Goal: Information Seeking & Learning: Learn about a topic

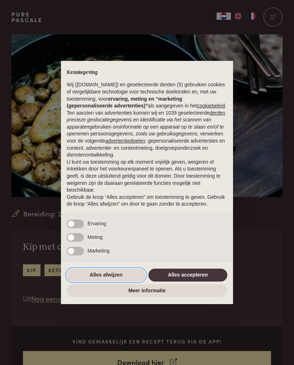
click at [115, 279] on button "Alles afwijzen" at bounding box center [106, 275] width 79 height 13
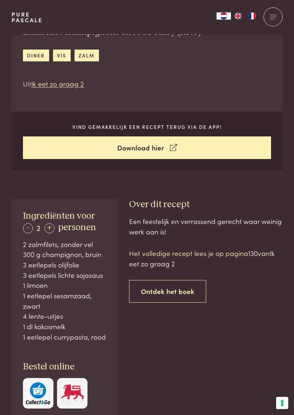
scroll to position [219, 0]
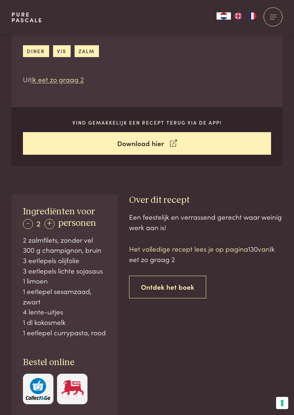
click at [273, 22] on div at bounding box center [273, 17] width 19 height 19
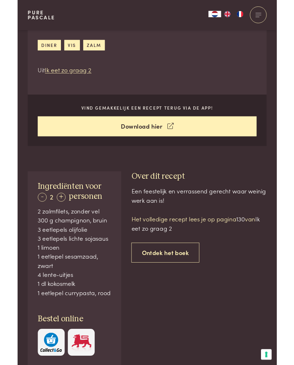
scroll to position [0, 0]
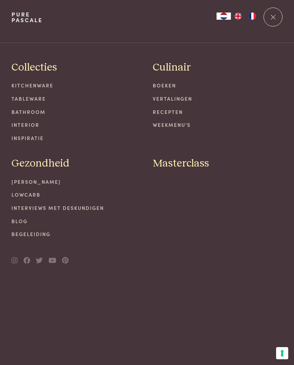
click at [33, 193] on link "Lowcarb" at bounding box center [76, 195] width 130 height 8
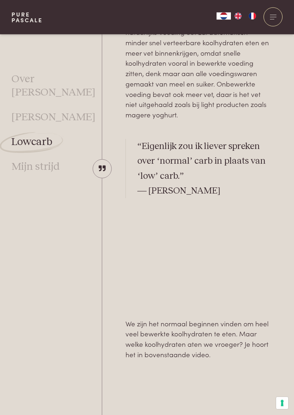
scroll to position [475, 0]
click at [273, 15] on div at bounding box center [273, 17] width 19 height 19
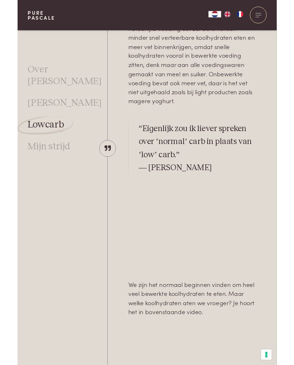
scroll to position [0, 0]
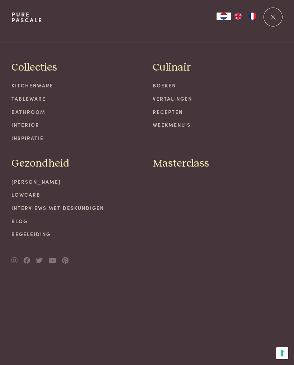
click at [175, 114] on link "Recepten" at bounding box center [218, 112] width 130 height 8
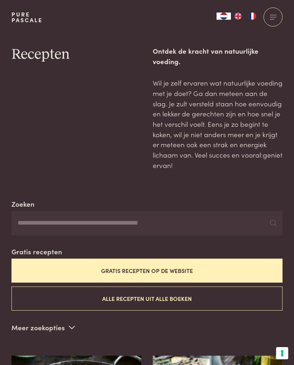
click at [180, 267] on button "Gratis recepten op de website" at bounding box center [146, 271] width 271 height 24
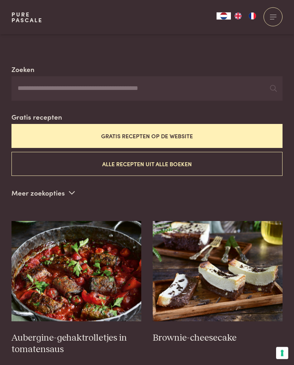
scroll to position [135, 0]
click at [73, 188] on span at bounding box center [72, 193] width 6 height 11
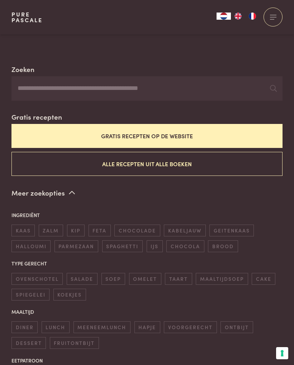
click at [29, 324] on span "diner" at bounding box center [24, 328] width 26 height 12
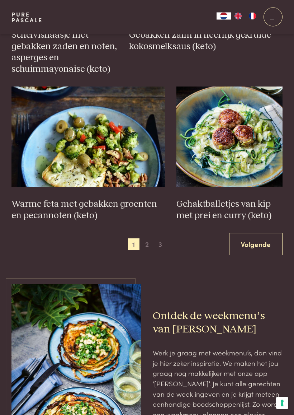
scroll to position [1247, 0]
click at [260, 236] on link "Volgende" at bounding box center [255, 244] width 53 height 23
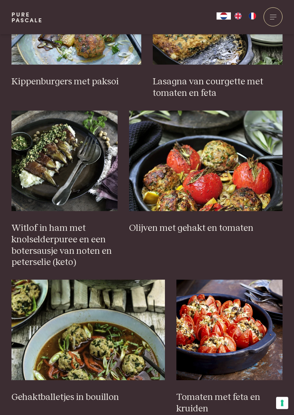
scroll to position [1043, 0]
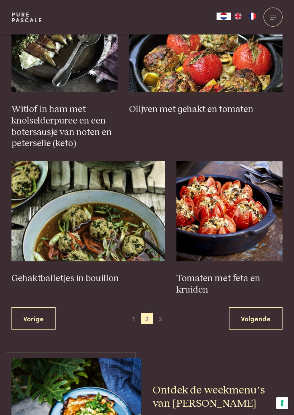
click at [163, 312] on span "3" at bounding box center [160, 317] width 11 height 11
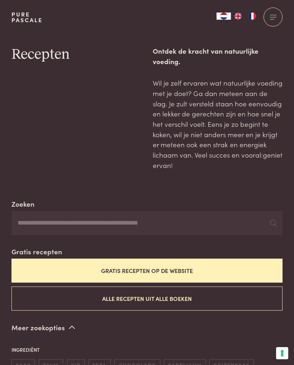
click at [274, 20] on div at bounding box center [273, 17] width 19 height 19
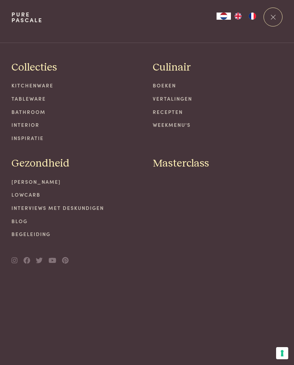
click at [176, 112] on link "Recepten" at bounding box center [218, 112] width 130 height 8
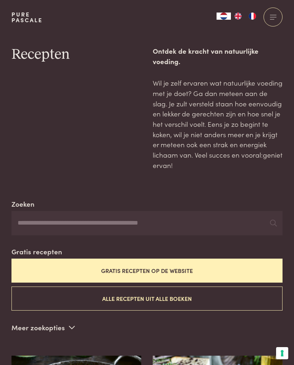
click at [177, 296] on button "Alle recepten uit alle boeken" at bounding box center [146, 299] width 271 height 24
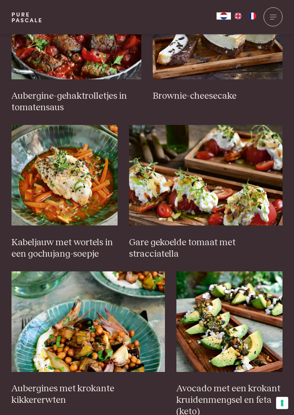
scroll to position [377, 0]
click at [82, 196] on img at bounding box center [64, 175] width 106 height 100
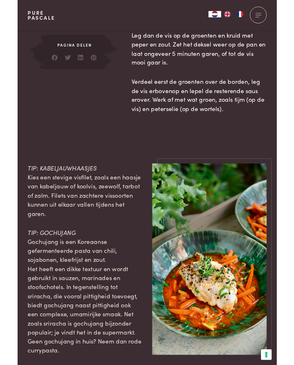
scroll to position [668, 0]
